Goal: Task Accomplishment & Management: Manage account settings

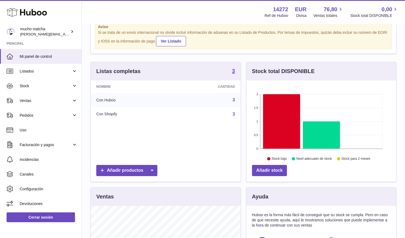
scroll to position [44, 0]
click at [267, 134] on icon at bounding box center [281, 122] width 37 height 55
click at [275, 128] on icon at bounding box center [281, 122] width 37 height 55
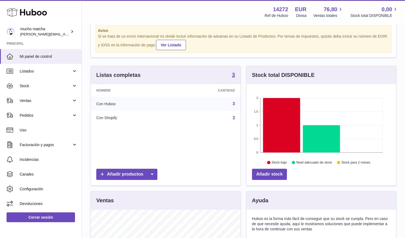
scroll to position [41, 0]
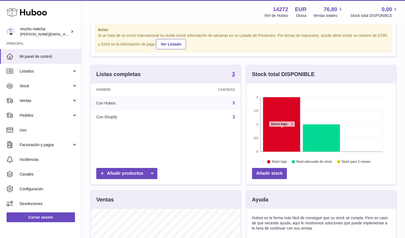
click at [282, 129] on icon at bounding box center [281, 124] width 37 height 55
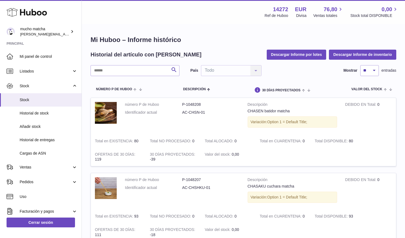
click at [220, 20] on div "Menú Huboo 14272 Ref de Huboo EUR Divisa 76,80 Ventas totales 0,00 Stock total …" at bounding box center [243, 12] width 323 height 24
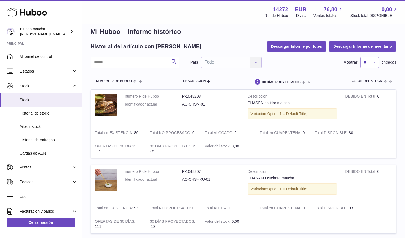
scroll to position [8, 0]
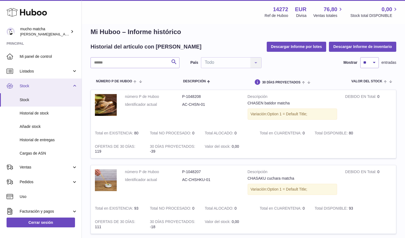
click at [45, 80] on link "Stock" at bounding box center [41, 86] width 82 height 15
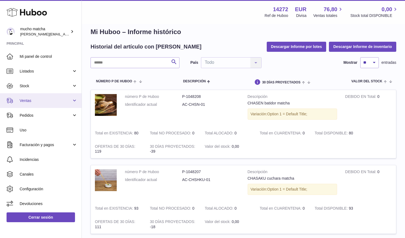
click at [37, 100] on span "Ventas" at bounding box center [46, 100] width 52 height 5
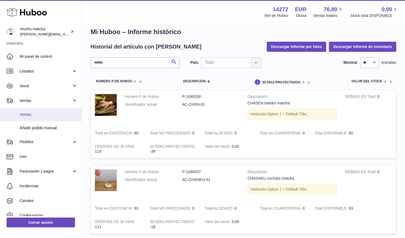
click at [30, 114] on span "Ventas" at bounding box center [49, 114] width 58 height 5
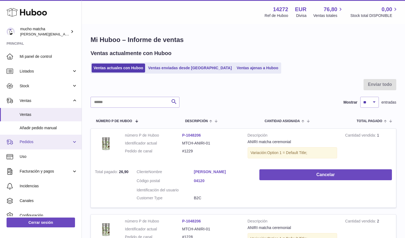
click at [36, 142] on span "Pedidos" at bounding box center [46, 141] width 52 height 5
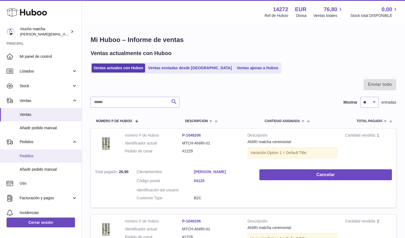
click at [33, 157] on span "Pedidos" at bounding box center [49, 155] width 58 height 5
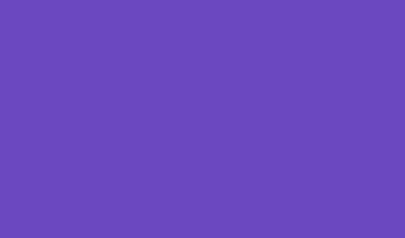
click at [33, 157] on div at bounding box center [202, 119] width 405 height 238
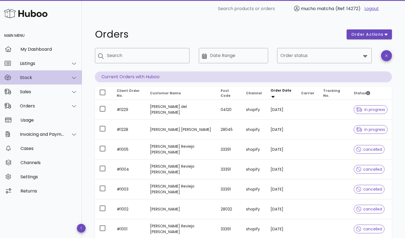
click at [33, 78] on div "Stock" at bounding box center [42, 77] width 44 height 5
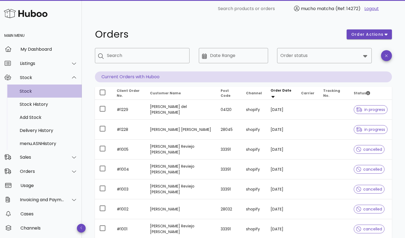
click at [29, 91] on div "Stock" at bounding box center [49, 91] width 58 height 5
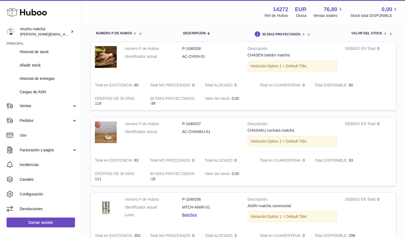
scroll to position [56, 0]
click at [39, 53] on span "Historial de stock" at bounding box center [49, 51] width 58 height 5
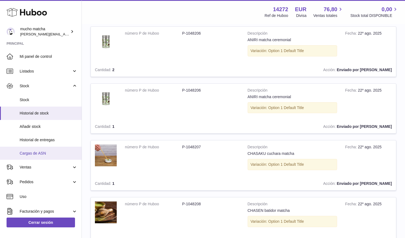
scroll to position [66, 0]
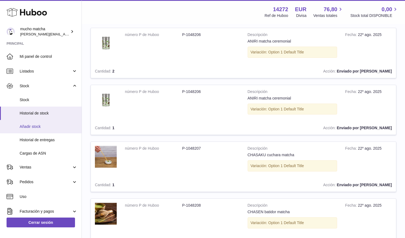
click at [48, 128] on span "Añadir stock" at bounding box center [49, 126] width 58 height 5
